Goal: Task Accomplishment & Management: Manage account settings

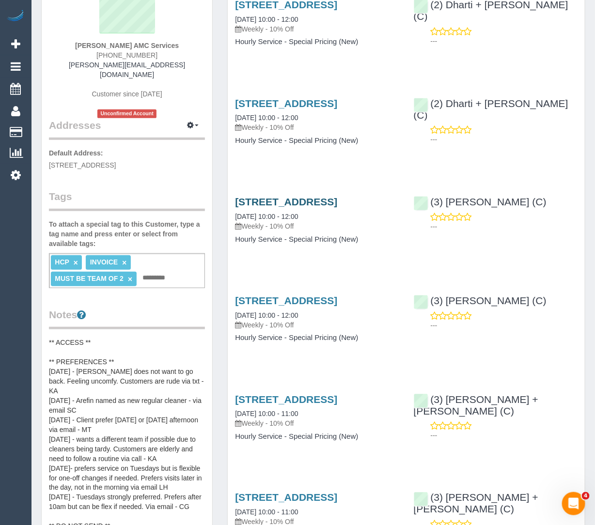
scroll to position [137, 0]
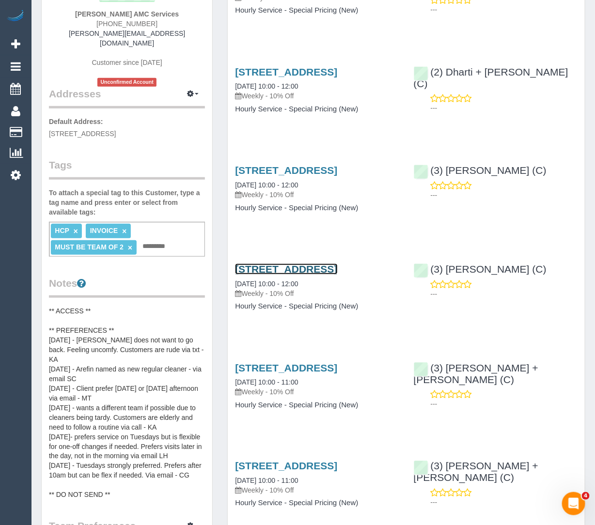
click at [274, 275] on link "[STREET_ADDRESS]" at bounding box center [286, 269] width 102 height 11
click at [273, 374] on link "[STREET_ADDRESS]" at bounding box center [286, 367] width 102 height 11
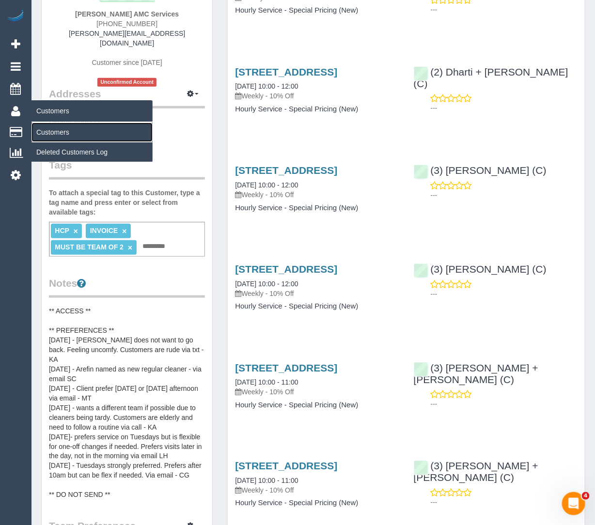
click at [62, 132] on link "Customers" at bounding box center [91, 132] width 121 height 19
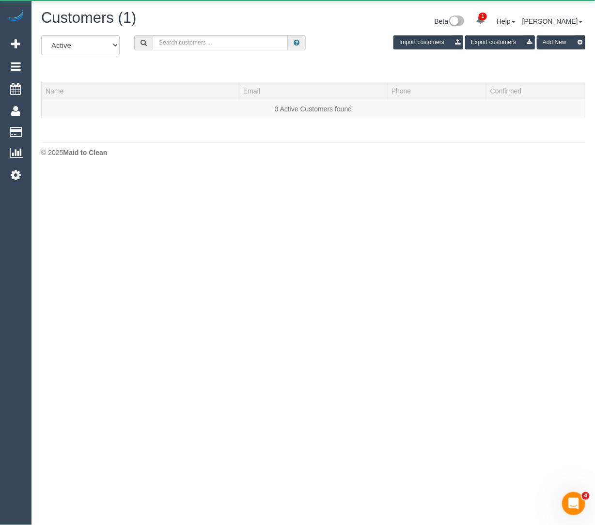
click at [175, 33] on div "Customers (1) Beta 1 Your Notifications You have 0 alerts × You have 7 to charg…" at bounding box center [313, 23] width 559 height 26
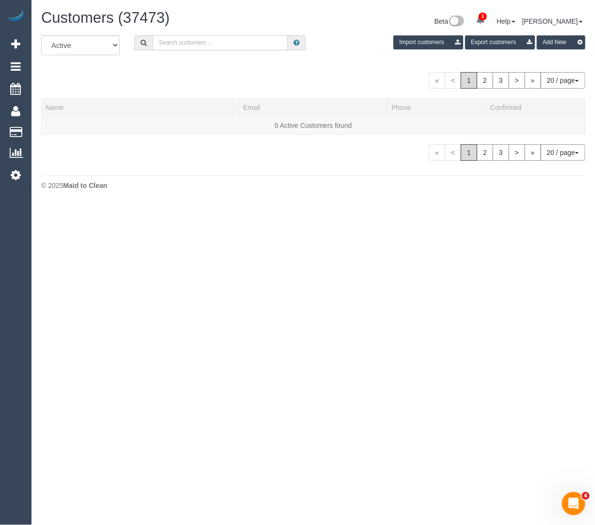
click at [171, 44] on input "text" at bounding box center [220, 42] width 135 height 15
paste input "jvlconsultingservices@gmail.com"
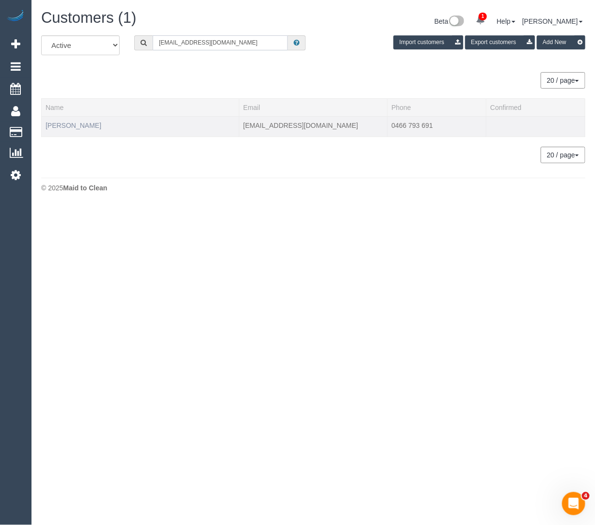
type input "jvlconsultingservices@gmail.com"
click at [77, 122] on link "Joel Leavitt" at bounding box center [74, 126] width 56 height 8
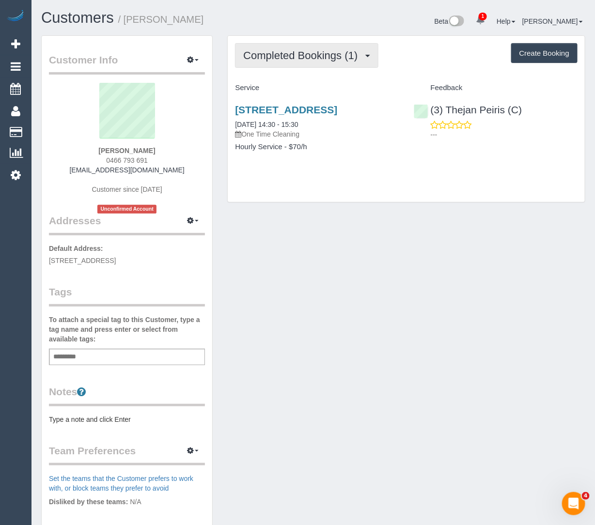
click at [323, 56] on span "Completed Bookings (1)" at bounding box center [302, 55] width 119 height 12
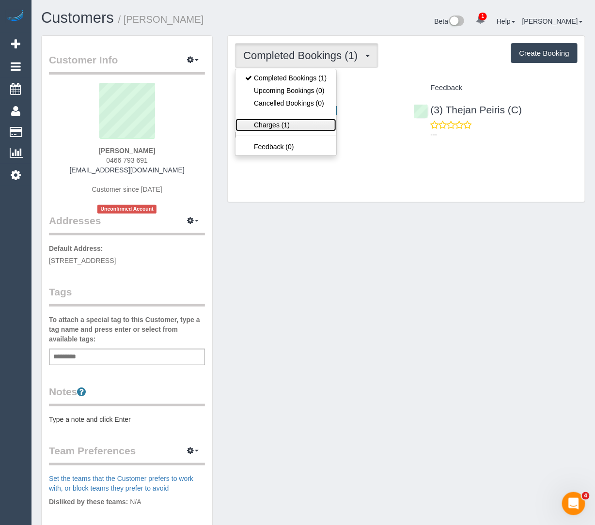
click at [302, 120] on link "Charges (1)" at bounding box center [285, 125] width 101 height 13
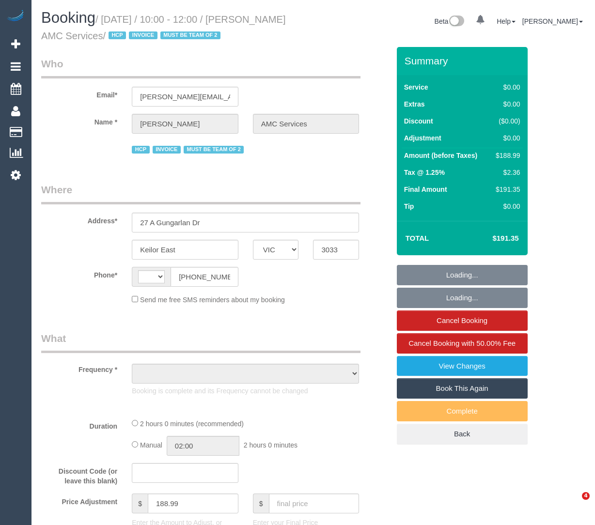
select select "VIC"
select select "string:AU"
select select "object:538"
select select "120"
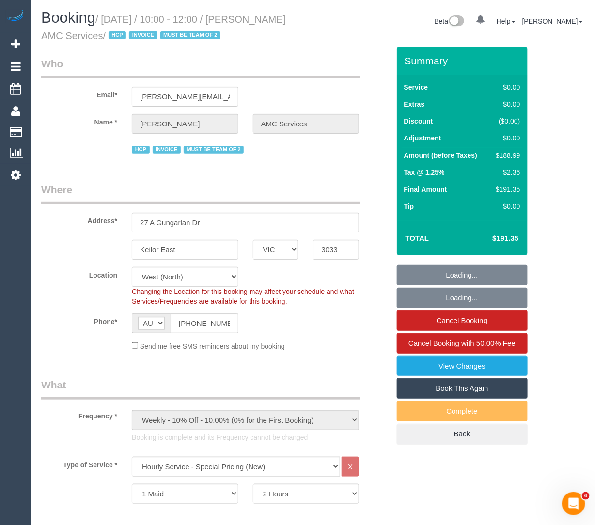
select select "object:814"
select select "number:28"
select select "number:14"
select select "number:19"
select select "number:24"
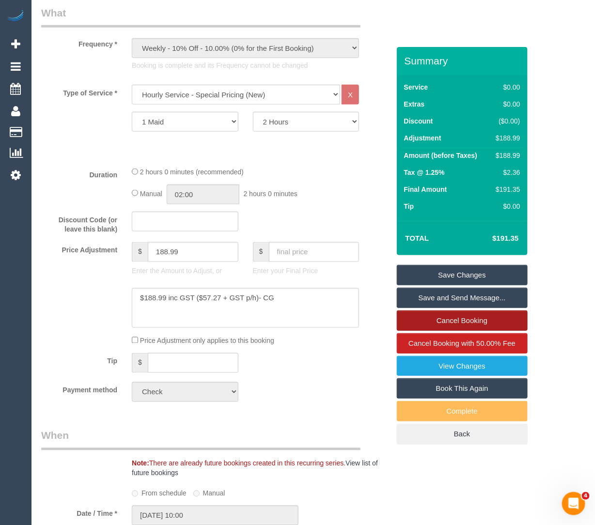
scroll to position [373, 0]
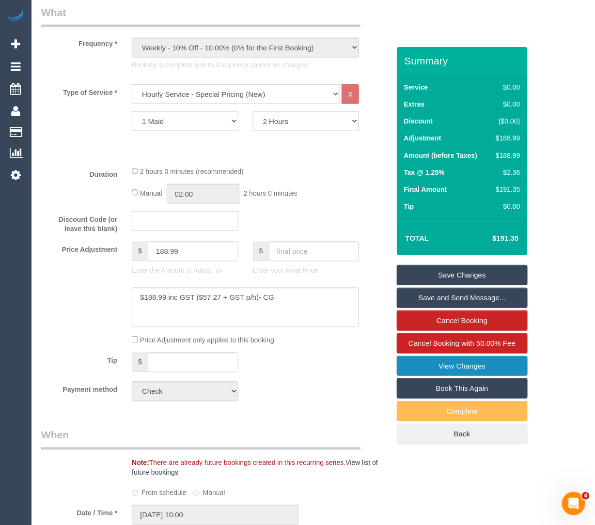
click at [421, 362] on link "View Changes" at bounding box center [462, 366] width 131 height 20
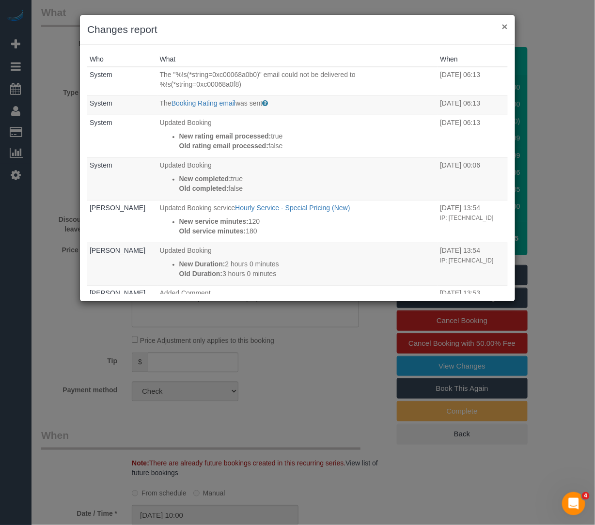
click at [504, 26] on button "×" at bounding box center [505, 26] width 6 height 10
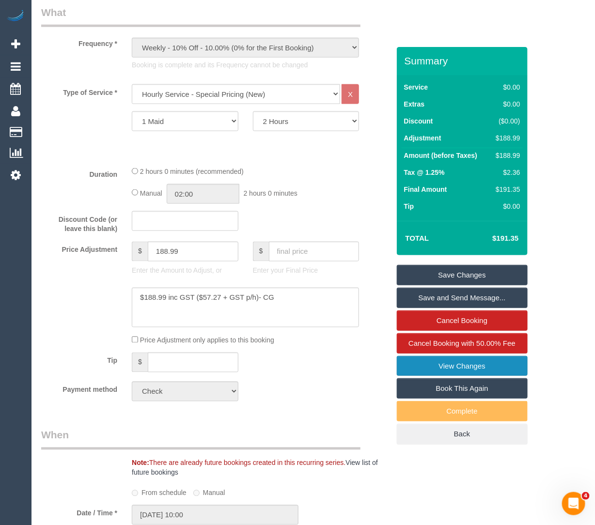
click at [447, 370] on link "View Changes" at bounding box center [462, 366] width 131 height 20
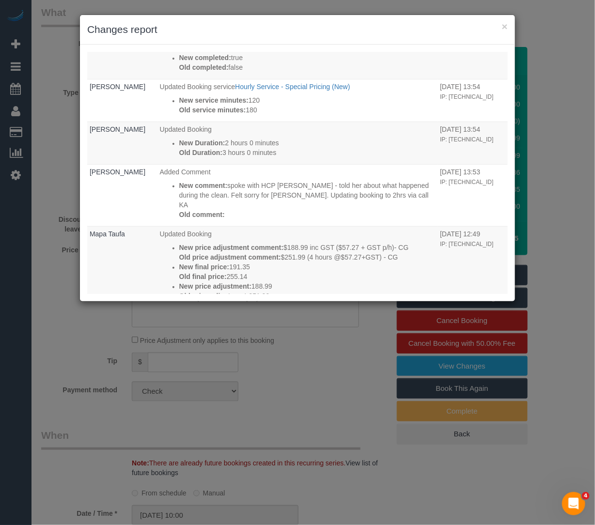
scroll to position [212, 0]
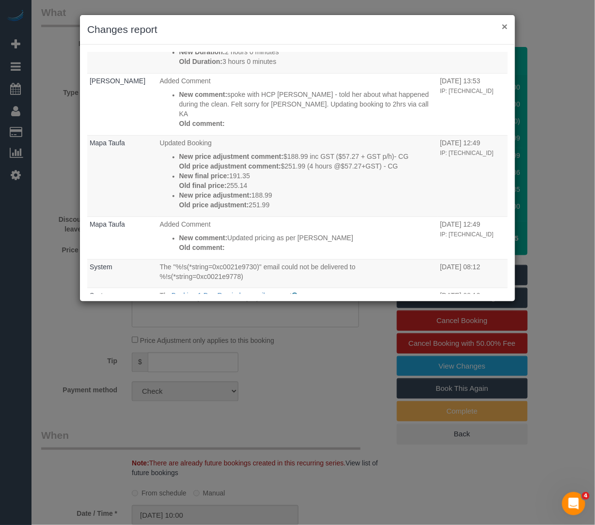
click at [506, 26] on button "×" at bounding box center [505, 26] width 6 height 10
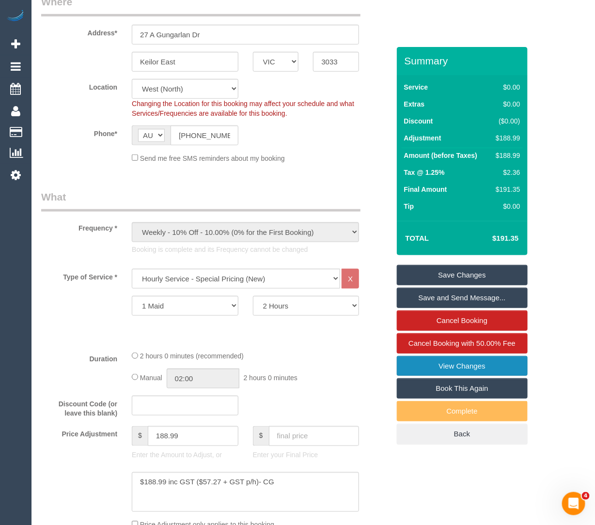
scroll to position [0, 0]
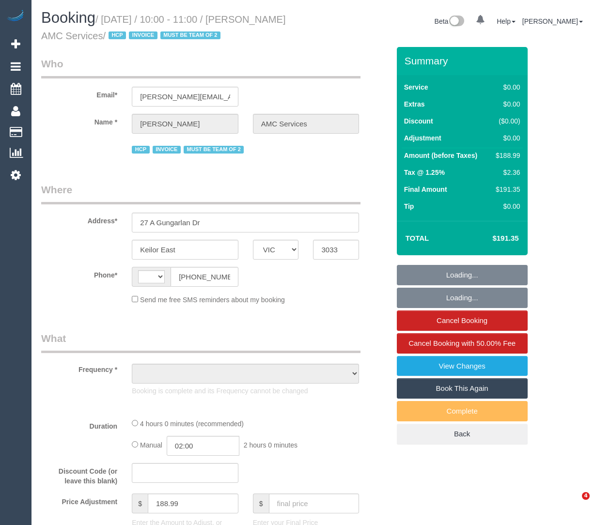
select select "VIC"
select select "string:AU"
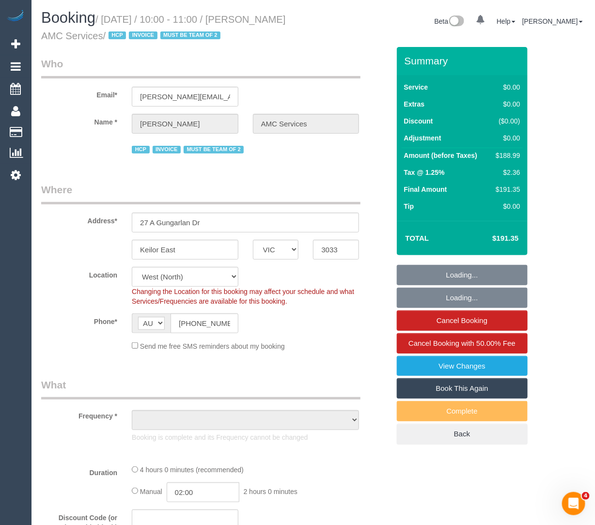
select select "object:540"
select select "240"
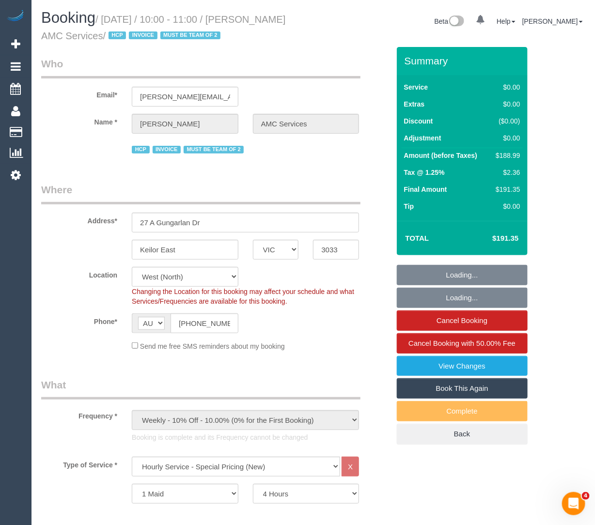
select select "object:668"
select select "number:28"
select select "number:14"
select select "number:19"
select select "number:24"
